Goal: Information Seeking & Learning: Learn about a topic

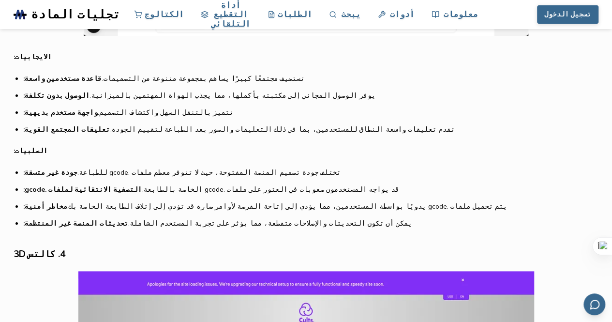
scroll to position [1577, 0]
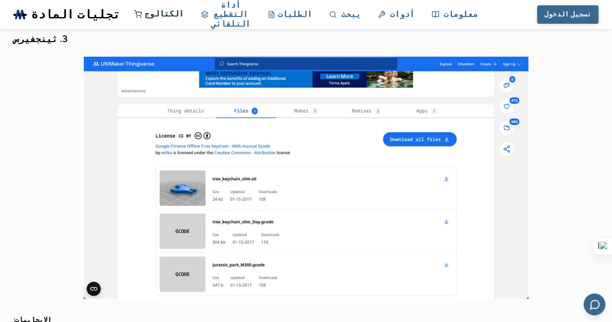
click at [184, 15] on font "الكتالوج" at bounding box center [164, 13] width 39 height 11
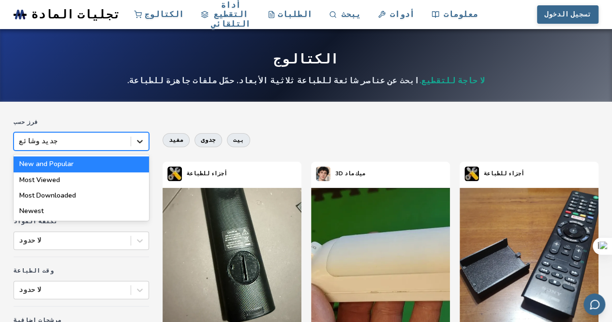
click at [142, 142] on icon at bounding box center [140, 141] width 10 height 10
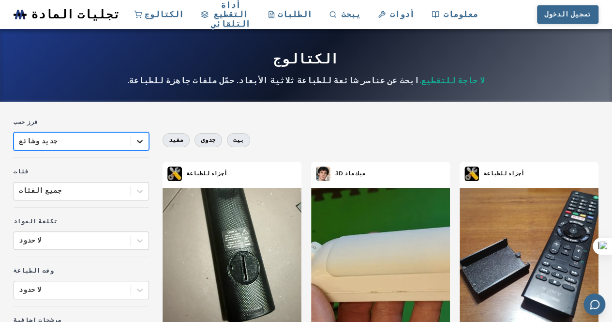
click at [142, 142] on icon at bounding box center [140, 141] width 10 height 10
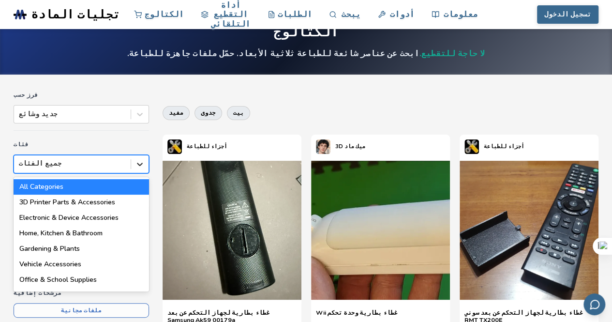
scroll to position [31, 0]
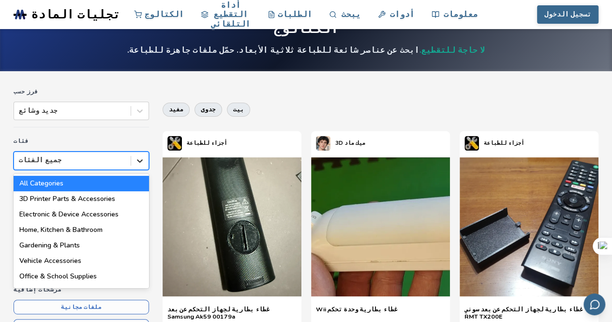
click at [137, 170] on div "18 results available. Use Up and Down to choose options, press Enter to select …" at bounding box center [81, 160] width 135 height 18
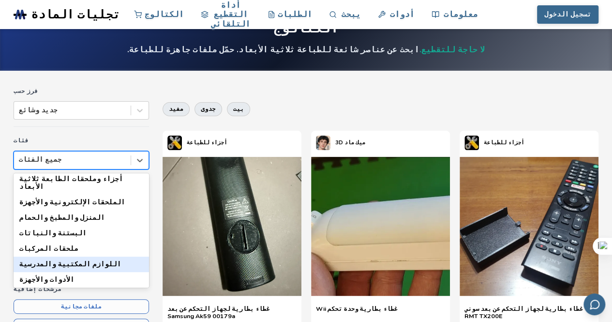
scroll to position [51, 0]
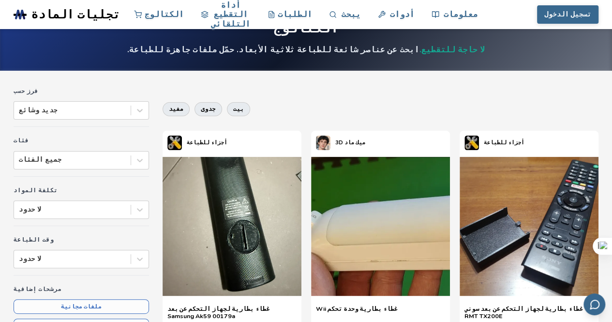
click at [139, 162] on icon at bounding box center [140, 160] width 10 height 10
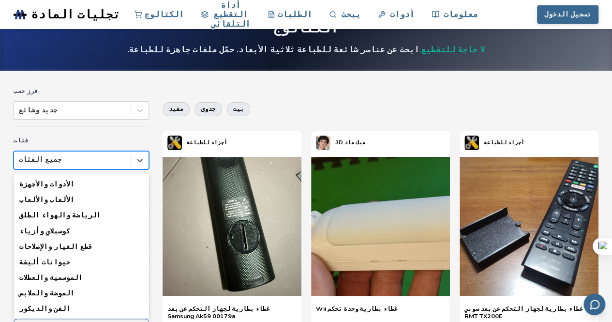
scroll to position [138, 0]
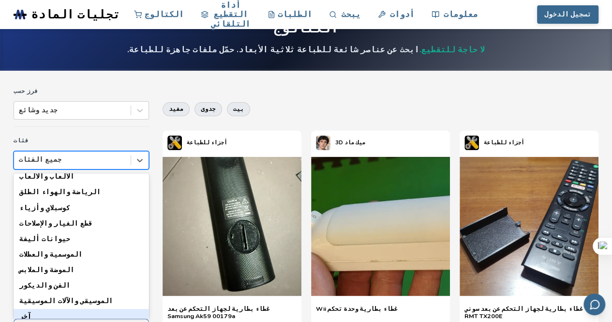
drag, startPoint x: 128, startPoint y: 307, endPoint x: 127, endPoint y: 312, distance: 5.5
click at [127, 312] on div "آخر" at bounding box center [81, 315] width 135 height 15
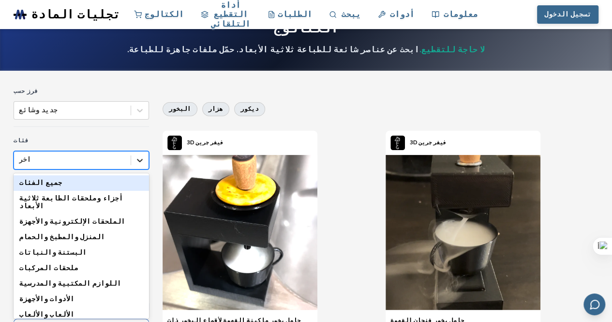
click at [140, 164] on div at bounding box center [139, 159] width 17 height 17
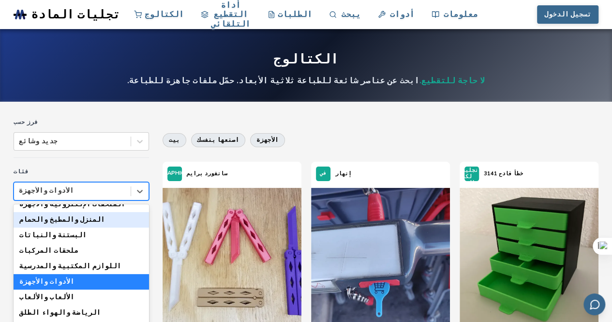
click at [29, 215] on font "المنزل والمطبخ والحمام" at bounding box center [62, 219] width 86 height 9
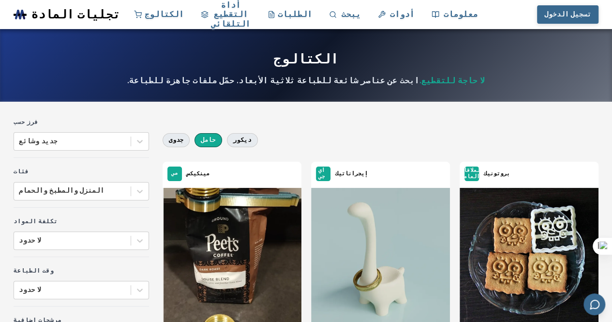
click at [208, 136] on button "حامل" at bounding box center [207, 140] width 27 height 14
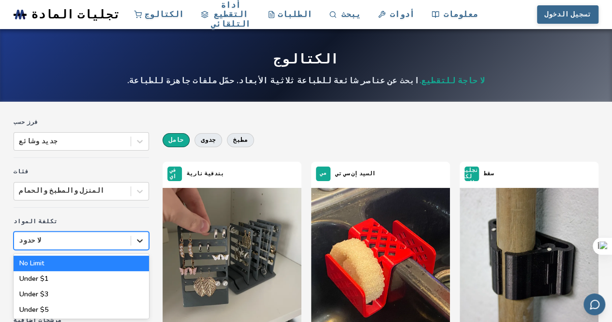
scroll to position [32, 0]
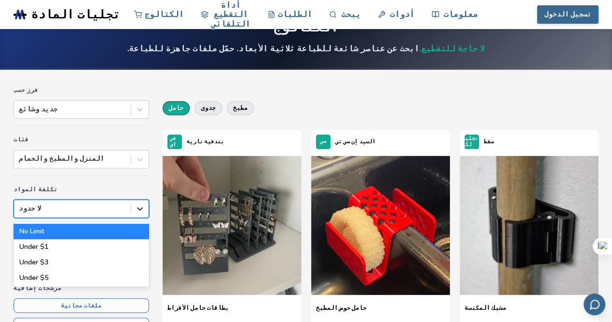
click at [141, 218] on div "6 results available. Use Up and Down to choose options, press Enter to select t…" at bounding box center [81, 208] width 135 height 18
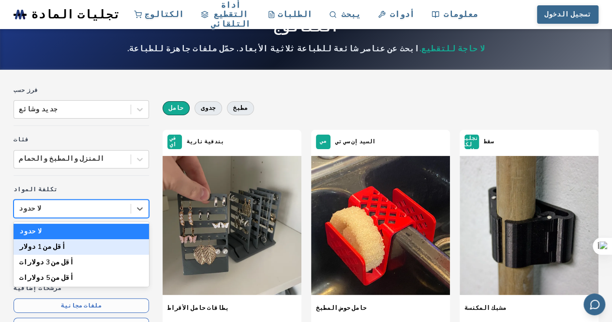
click at [131, 245] on div "أقل من 1 دولار" at bounding box center [81, 246] width 135 height 15
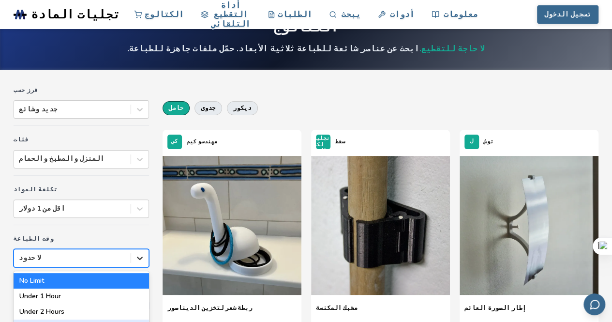
scroll to position [97, 0]
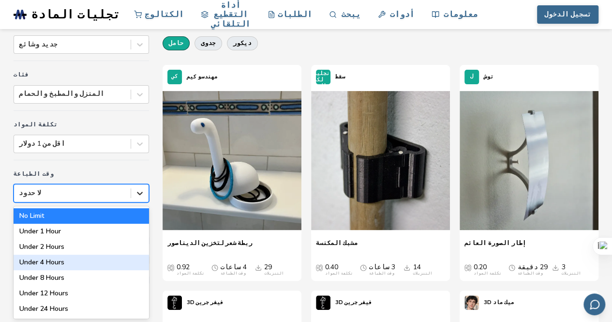
click at [142, 202] on div "7 results available. Use Up and Down to choose options, press Enter to select t…" at bounding box center [81, 193] width 135 height 18
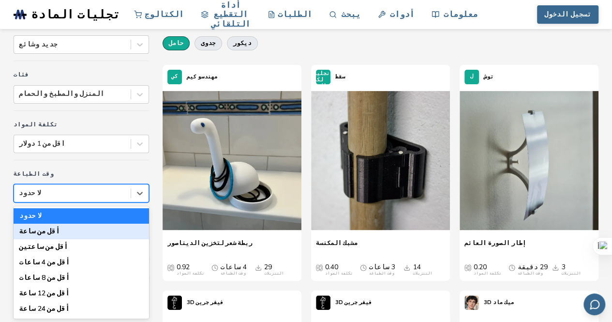
click at [144, 231] on div "أقل من ساعة" at bounding box center [81, 230] width 135 height 15
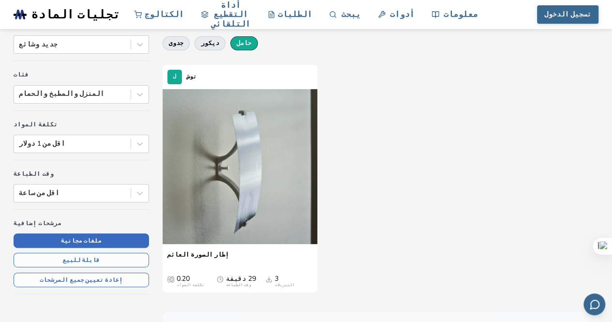
click at [141, 240] on button "ملفات مجانية" at bounding box center [81, 240] width 135 height 15
click at [137, 254] on button "قابلة للبيع" at bounding box center [81, 259] width 135 height 15
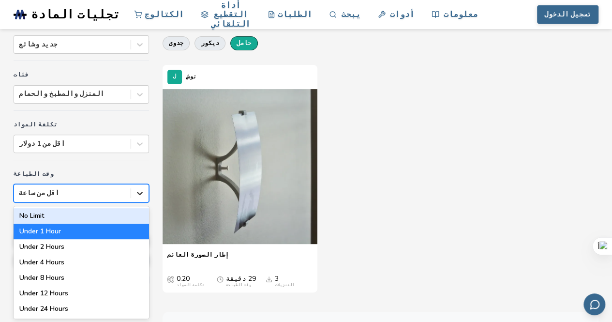
click at [141, 188] on icon at bounding box center [140, 193] width 10 height 10
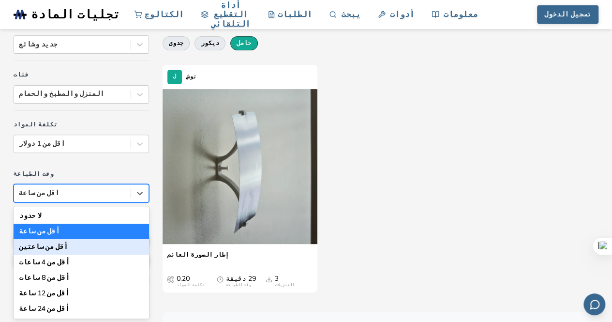
click at [122, 243] on div "أقل من ساعتين" at bounding box center [81, 246] width 135 height 15
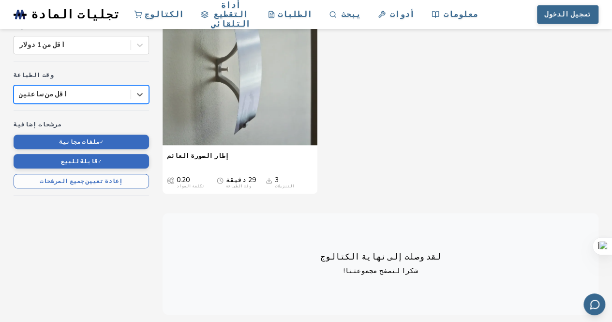
scroll to position [187, 0]
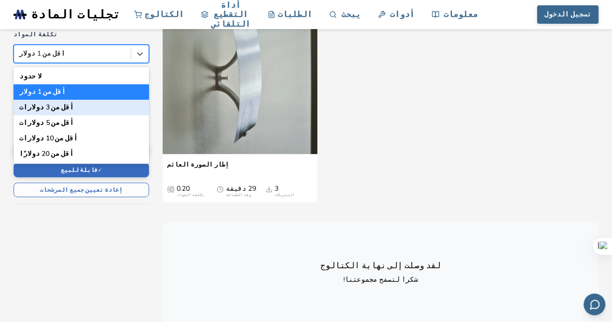
drag, startPoint x: 139, startPoint y: 52, endPoint x: 47, endPoint y: 109, distance: 108.5
click at [47, 109] on font "أقل من 3 دولارات" at bounding box center [46, 106] width 55 height 9
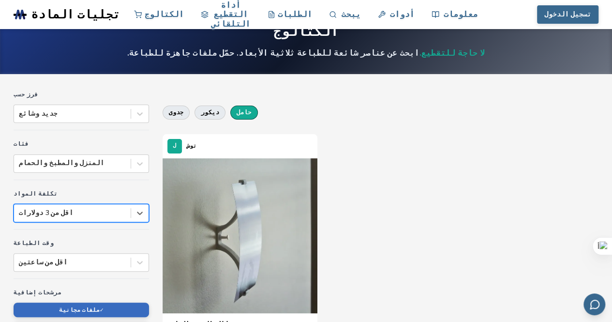
scroll to position [27, 0]
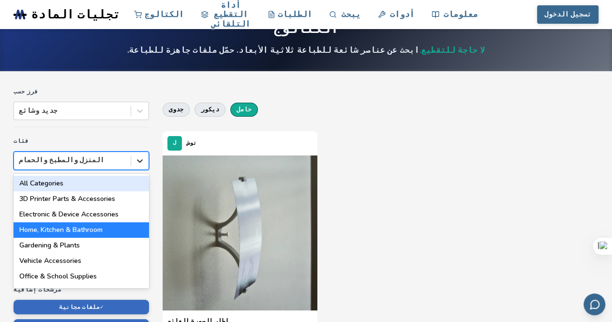
click at [143, 165] on div at bounding box center [139, 160] width 17 height 17
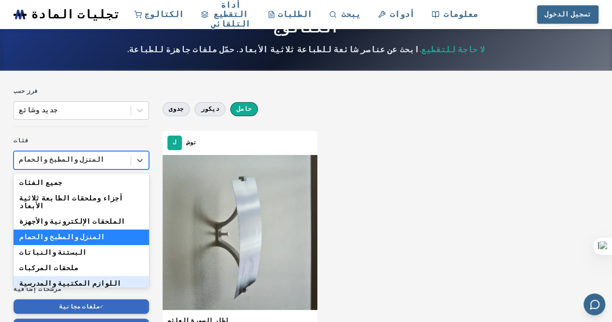
click at [46, 278] on font "اللوازم المكتبية والمدرسية" at bounding box center [70, 282] width 102 height 9
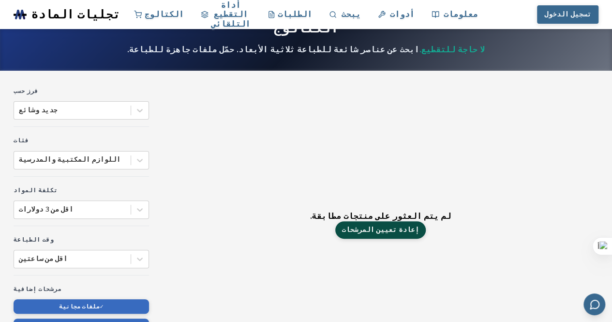
click at [379, 230] on font "إعادة تعيين المرشحات" at bounding box center [380, 229] width 77 height 9
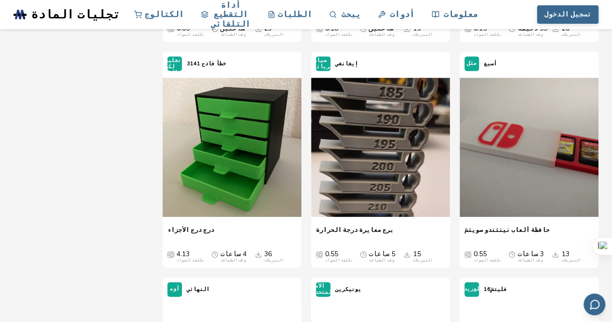
scroll to position [3288, 0]
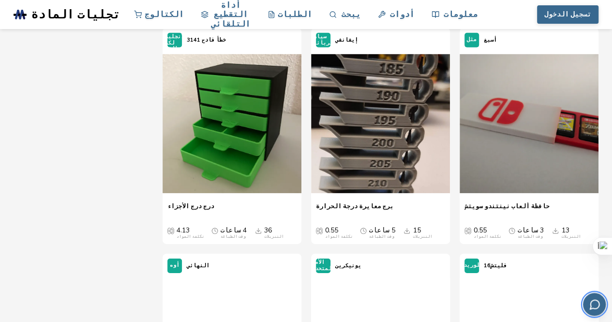
click at [598, 313] on button "إرسال التعليقات عبر البريد الإلكتروني" at bounding box center [594, 304] width 23 height 23
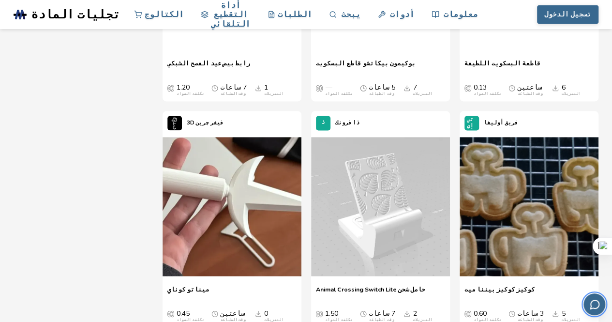
scroll to position [31838, 0]
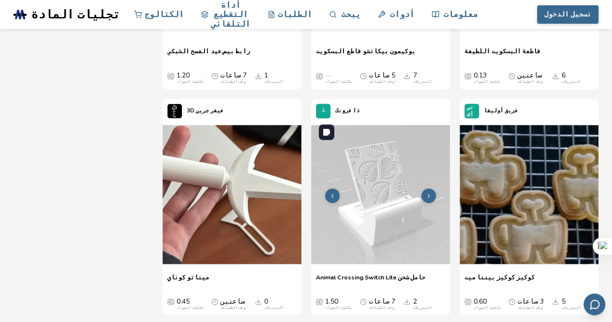
click at [426, 215] on img at bounding box center [380, 194] width 139 height 139
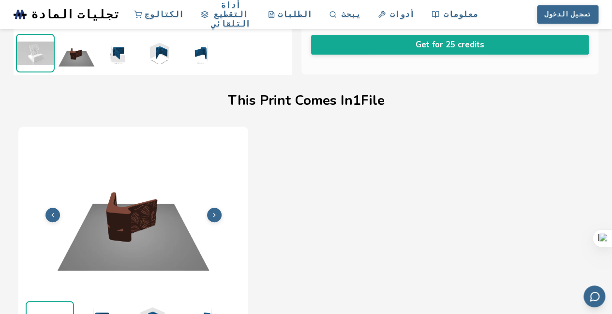
scroll to position [255, 0]
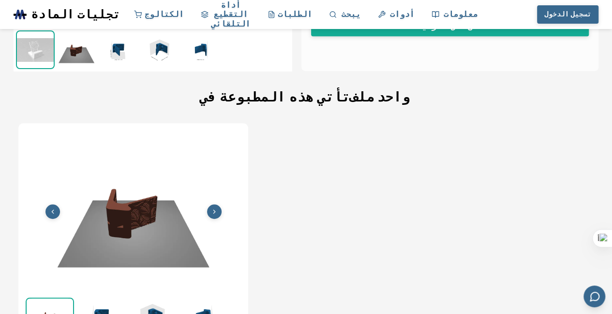
click at [30, 45] on img at bounding box center [35, 49] width 37 height 37
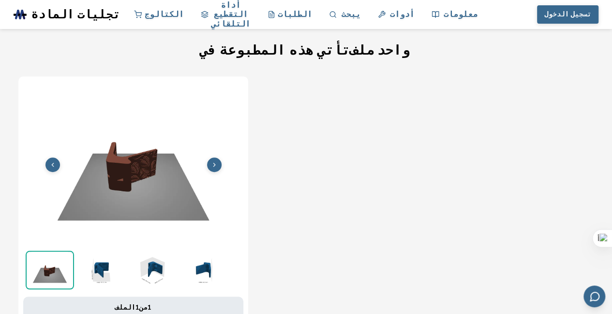
scroll to position [299, 0]
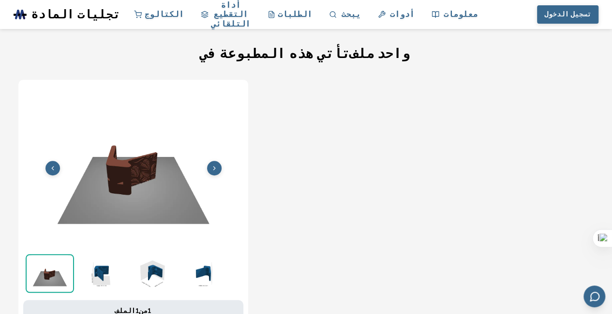
click at [215, 167] on icon at bounding box center [214, 168] width 7 height 7
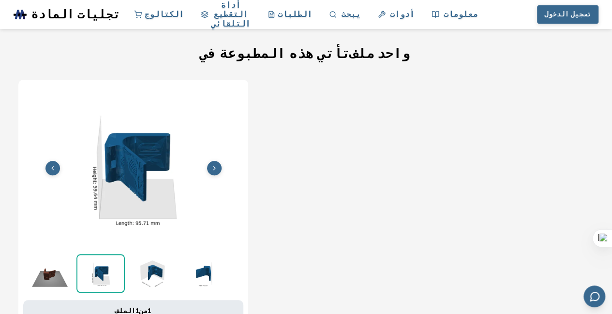
click at [215, 167] on icon at bounding box center [214, 168] width 7 height 7
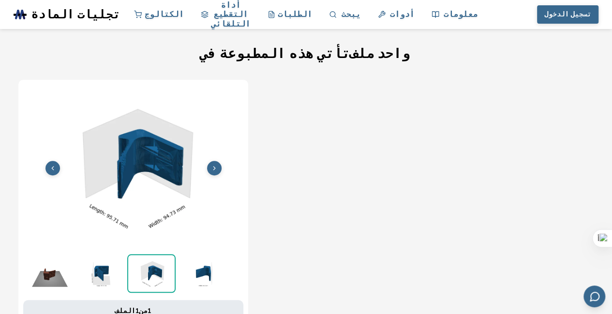
click at [215, 167] on icon at bounding box center [214, 168] width 7 height 7
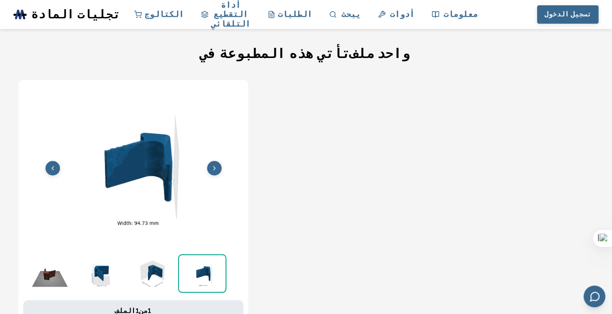
click at [215, 167] on icon at bounding box center [214, 168] width 7 height 7
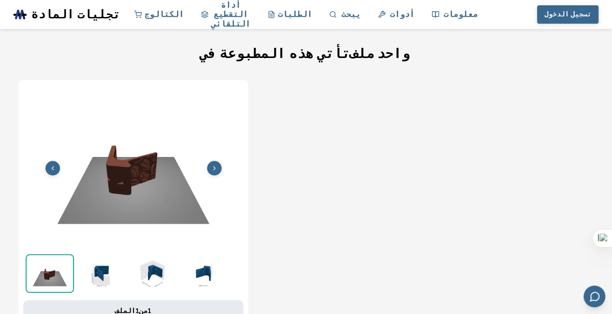
click at [215, 167] on icon at bounding box center [214, 168] width 7 height 7
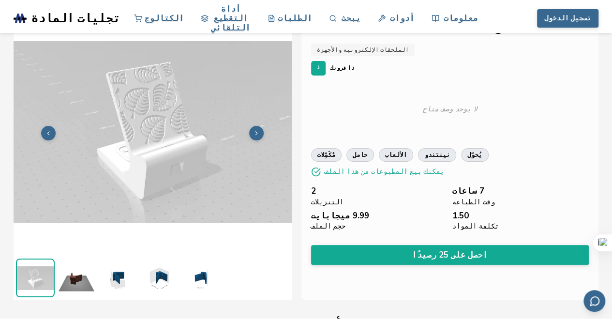
scroll to position [0, 0]
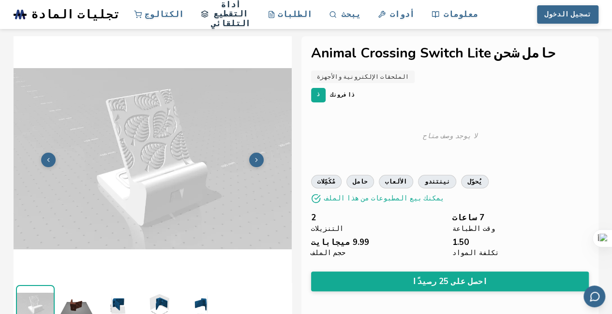
click at [208, 15] on polyline at bounding box center [204, 14] width 7 height 1
